Goal: Book appointment/travel/reservation

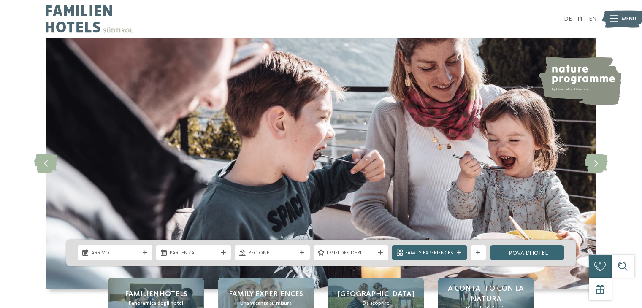
click at [138, 252] on span "Arrivo" at bounding box center [115, 253] width 48 height 8
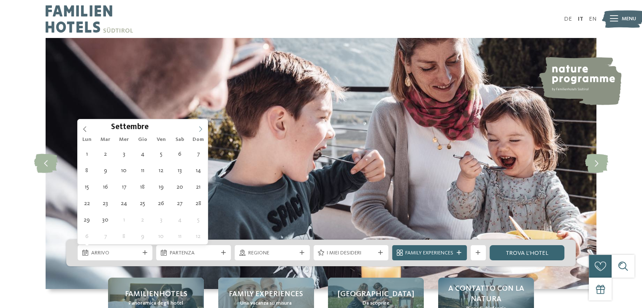
click at [200, 130] on icon at bounding box center [200, 128] width 3 height 5
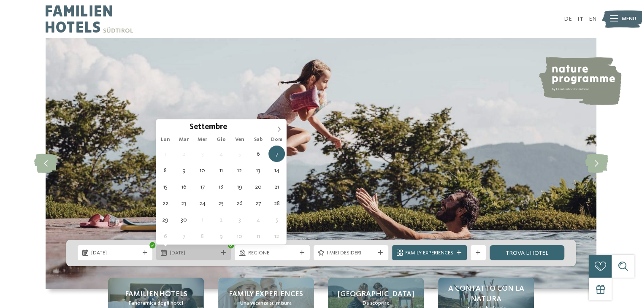
click at [171, 253] on span "[DATE]" at bounding box center [194, 253] width 48 height 8
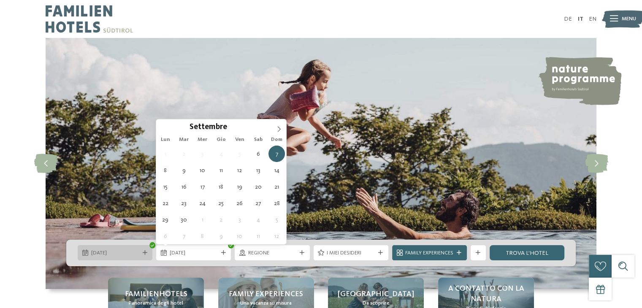
click at [141, 253] on div at bounding box center [145, 253] width 8 height 5
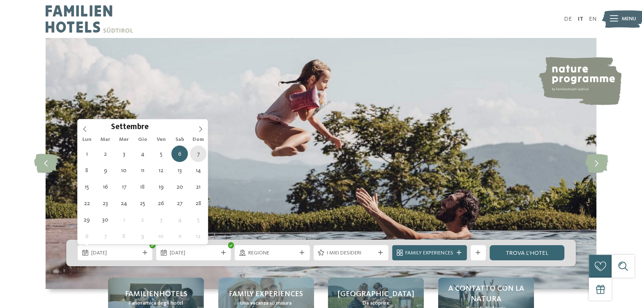
type div "[DATE]"
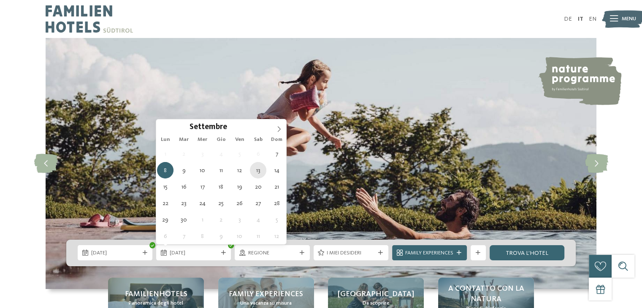
type div "[DATE]"
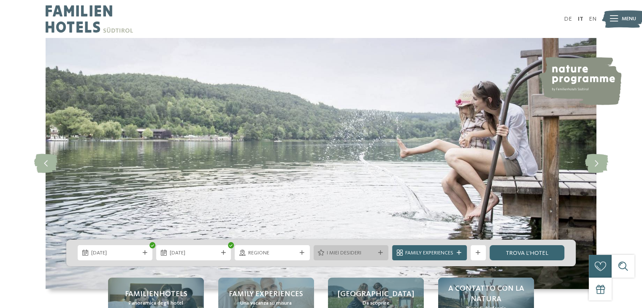
click at [374, 255] on div "I miei desideri" at bounding box center [351, 253] width 52 height 8
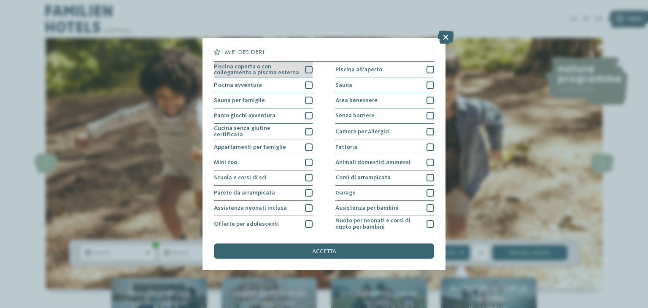
click at [306, 69] on div at bounding box center [309, 70] width 8 height 8
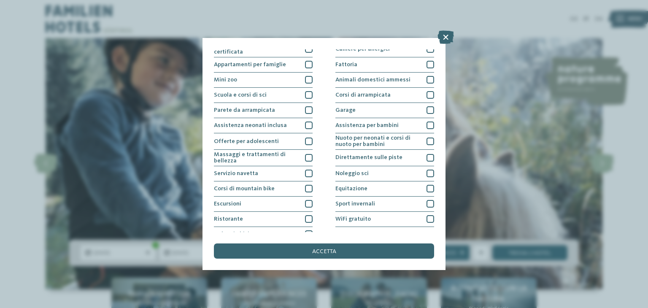
scroll to position [91, 0]
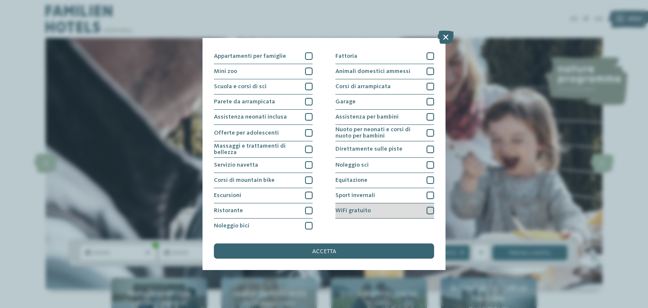
click at [427, 209] on div at bounding box center [431, 211] width 8 height 8
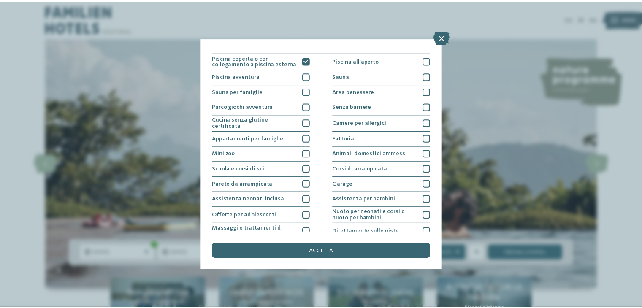
scroll to position [0, 0]
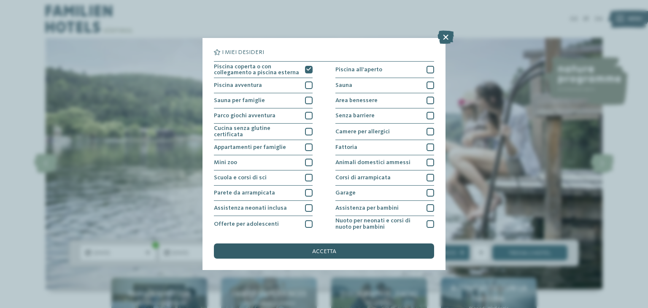
click at [356, 246] on div "accetta" at bounding box center [324, 251] width 220 height 15
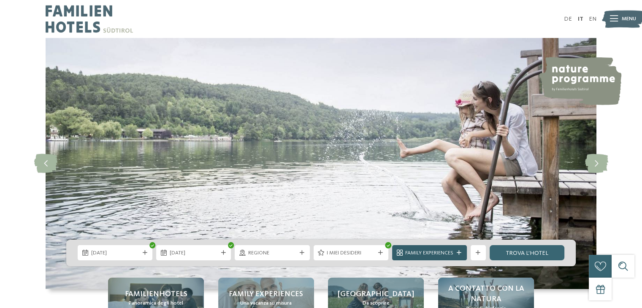
click at [456, 253] on div at bounding box center [460, 253] width 8 height 5
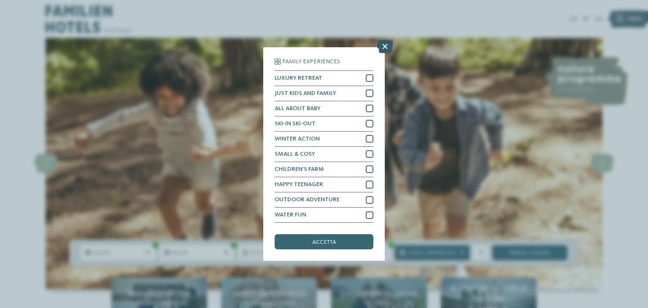
click at [382, 46] on icon at bounding box center [385, 47] width 16 height 14
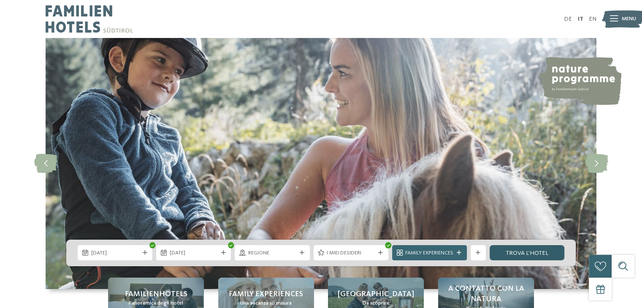
click at [521, 252] on link "trova l’hotel" at bounding box center [527, 252] width 75 height 15
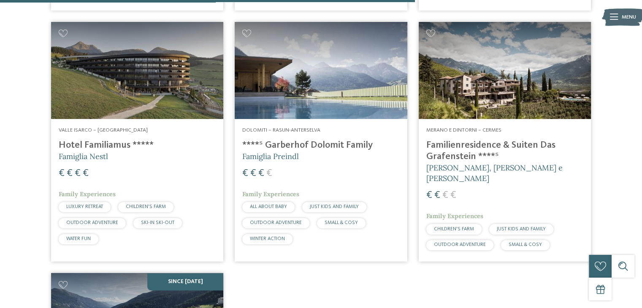
scroll to position [1235, 0]
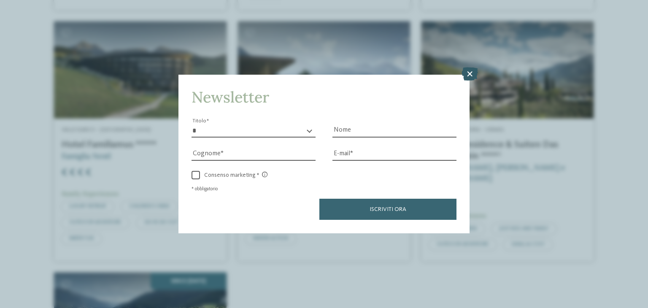
click at [471, 72] on icon at bounding box center [470, 75] width 16 height 14
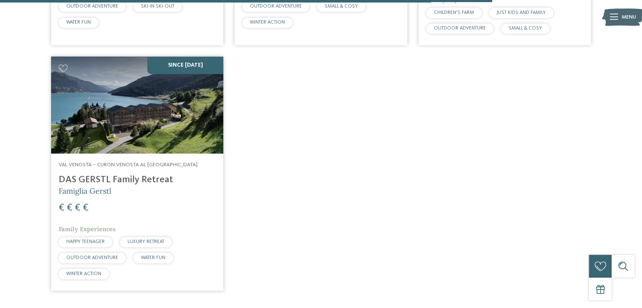
scroll to position [1452, 0]
